Goal: Find specific page/section: Find specific page/section

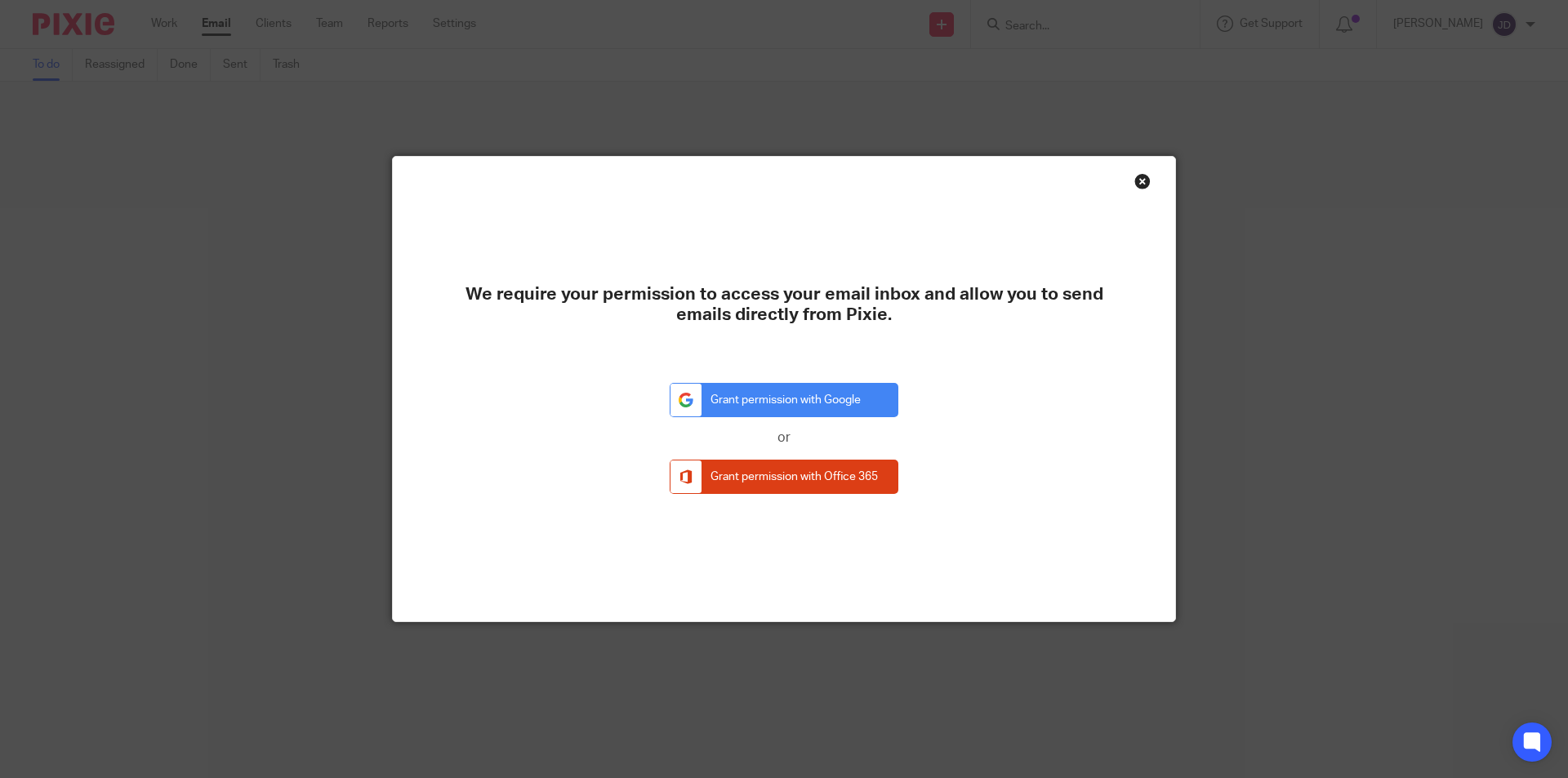
click at [1135, 177] on div "Close this dialog window" at bounding box center [1142, 181] width 16 height 16
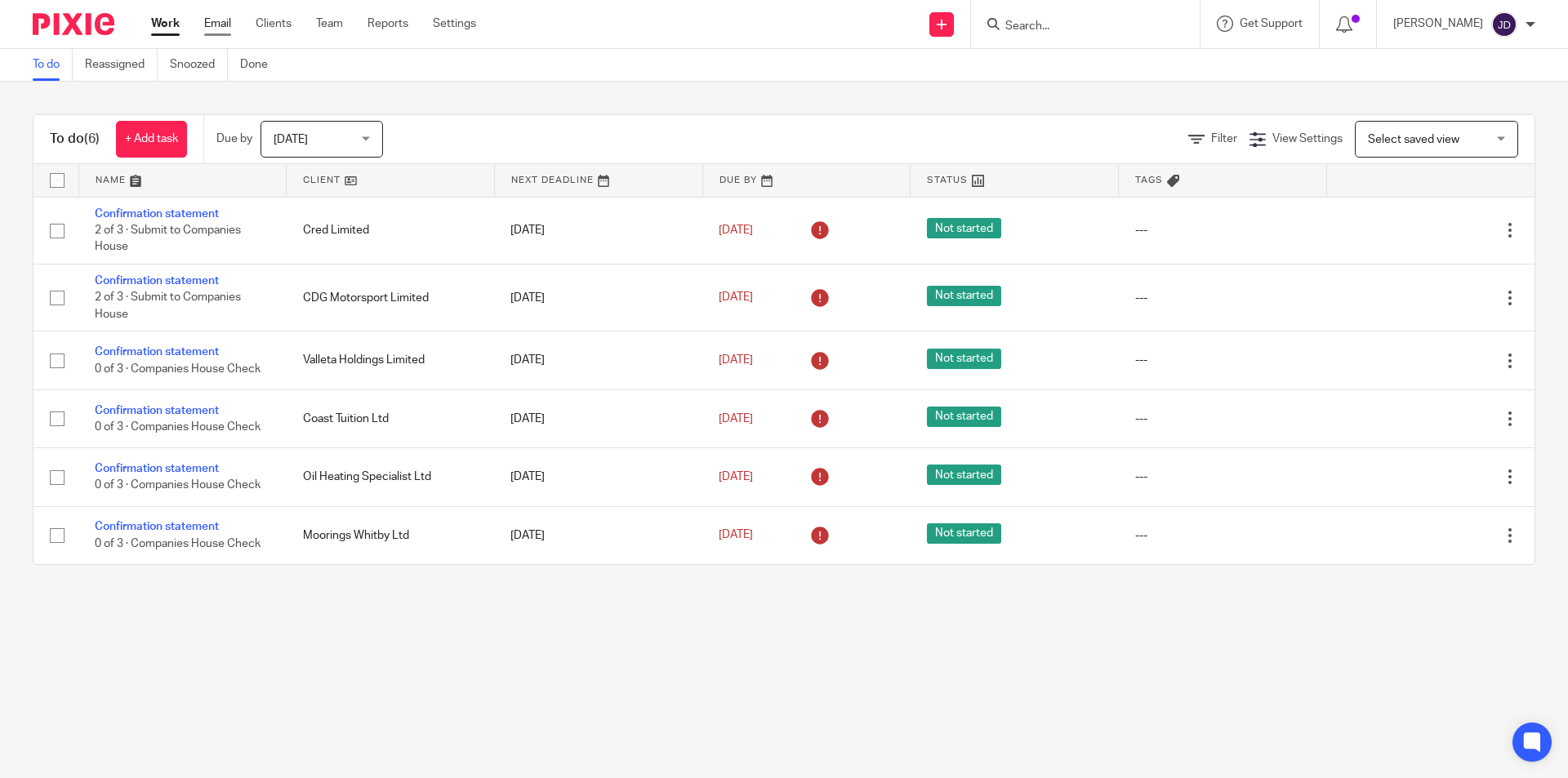
click at [221, 18] on link "Email" at bounding box center [218, 23] width 27 height 16
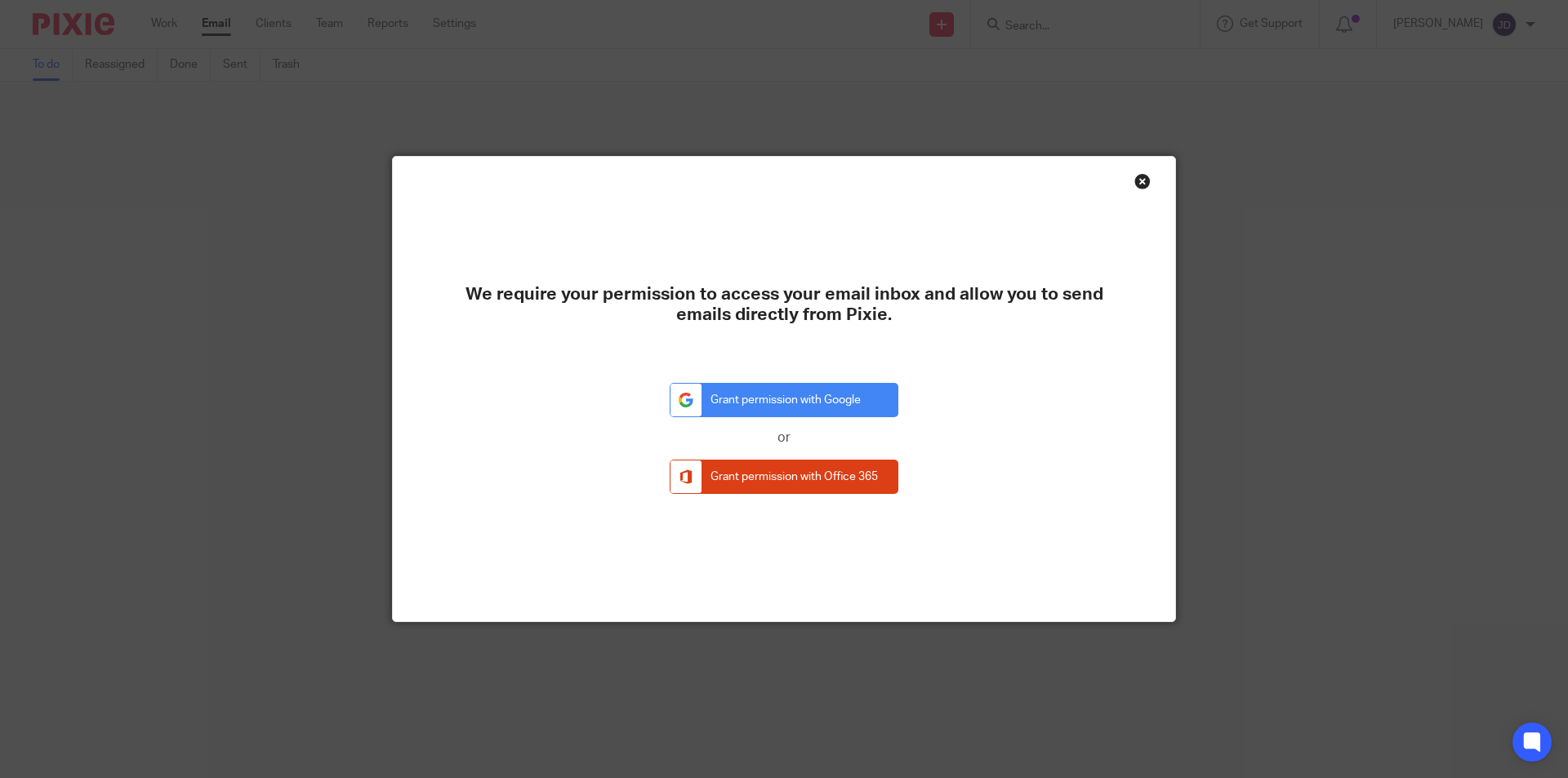
click at [1137, 181] on div "Close this dialog window" at bounding box center [1142, 181] width 16 height 16
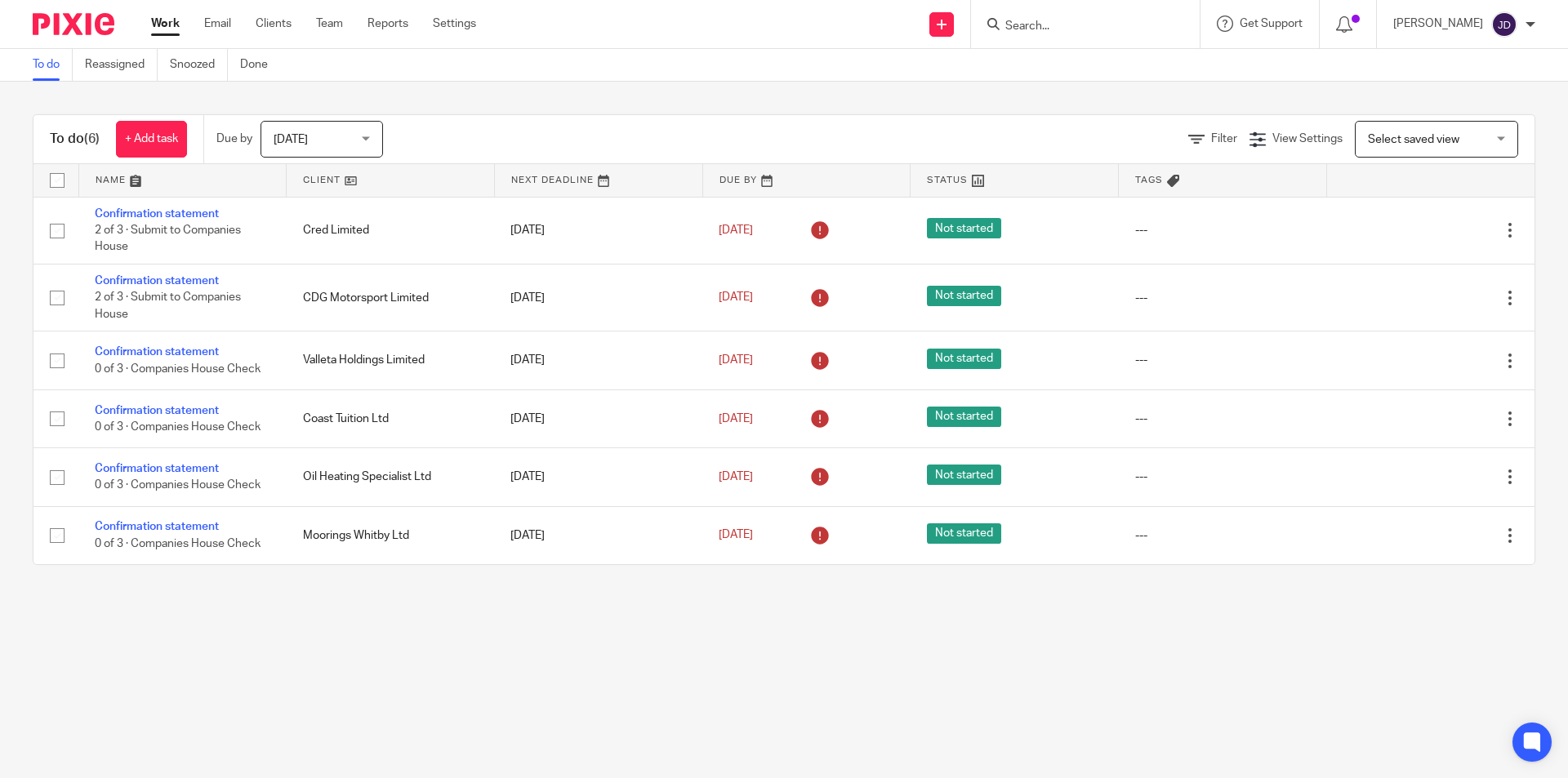
click at [271, 32] on link "Clients" at bounding box center [273, 23] width 36 height 16
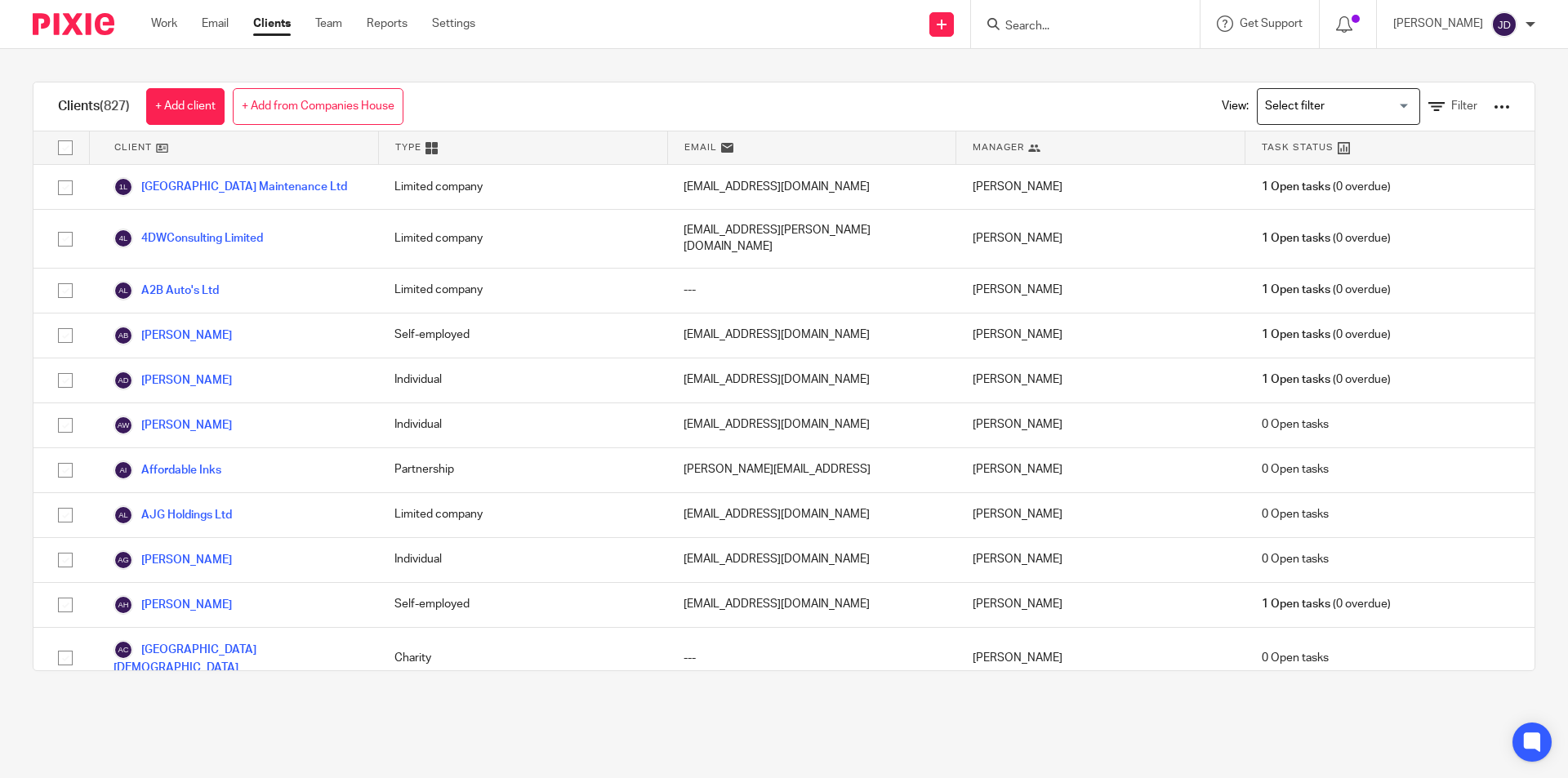
click at [1083, 14] on form at bounding box center [1090, 25] width 174 height 21
click at [1071, 24] on input "Search" at bounding box center [1076, 27] width 147 height 15
type input "dpb"
click at [1177, 23] on button "reset" at bounding box center [1169, 22] width 16 height 16
click at [1058, 26] on input "Search" at bounding box center [1076, 27] width 147 height 15
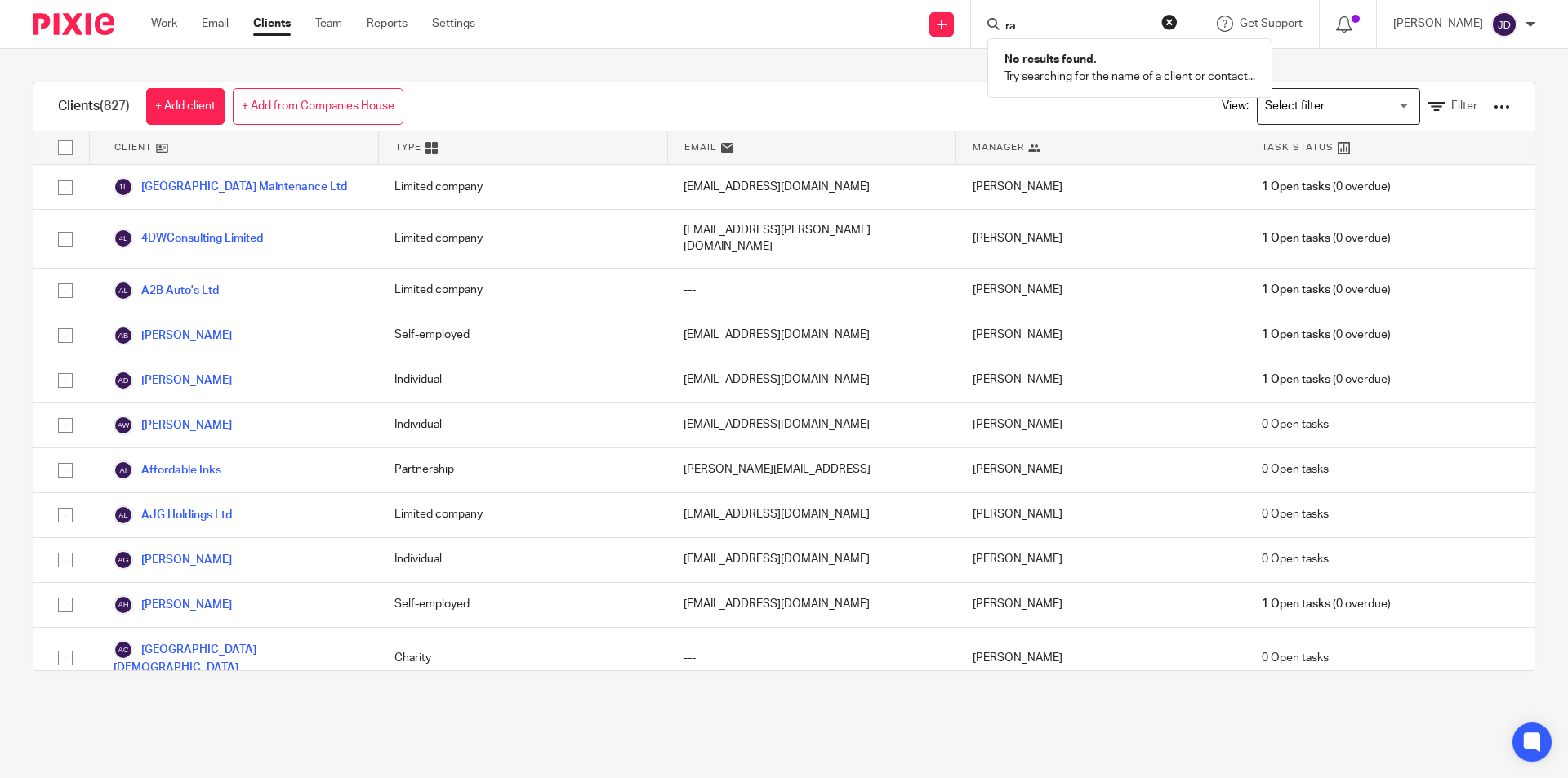
type input "r"
type input "l"
